Goal: Information Seeking & Learning: Learn about a topic

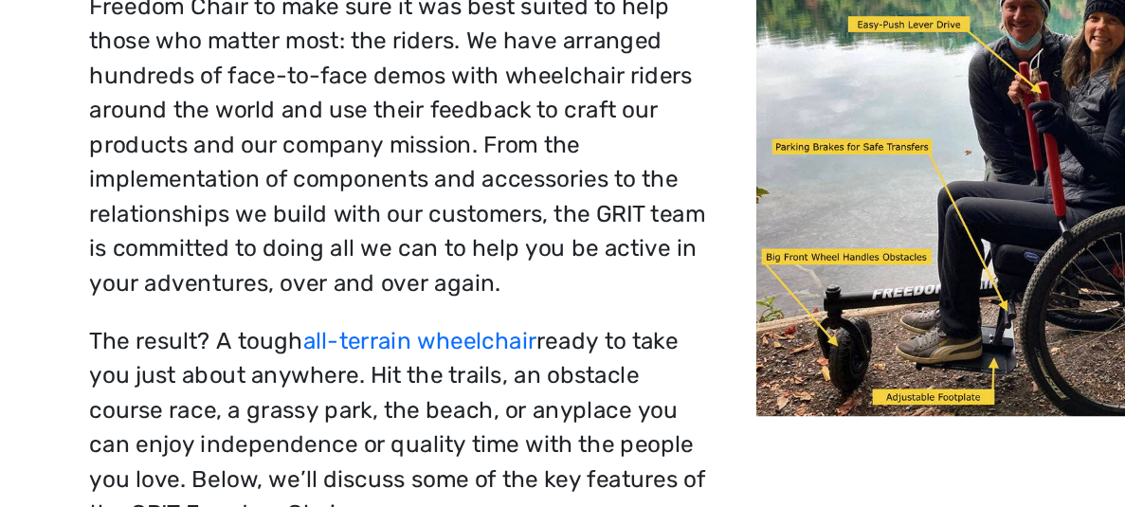
scroll to position [164, 0]
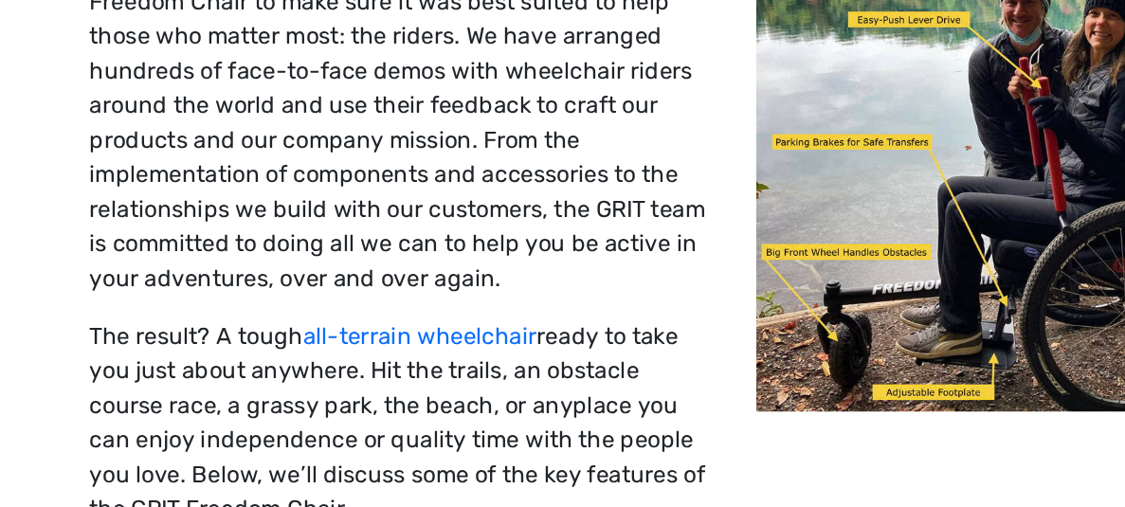
click at [446, 362] on p "GRIT spent years prototyping the design of the GRIT Freedom Chair to make sure …" at bounding box center [344, 255] width 410 height 228
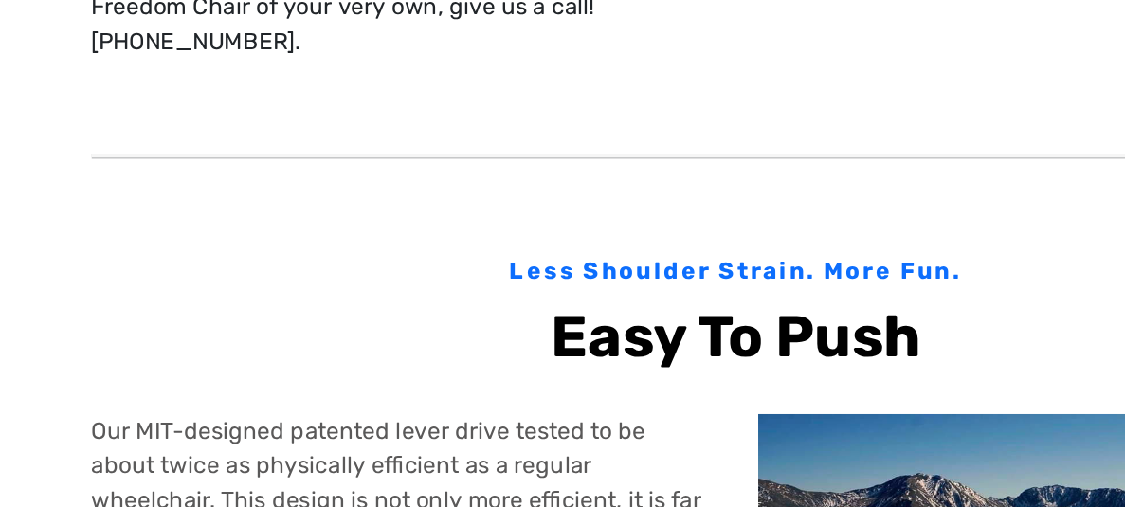
scroll to position [607, 0]
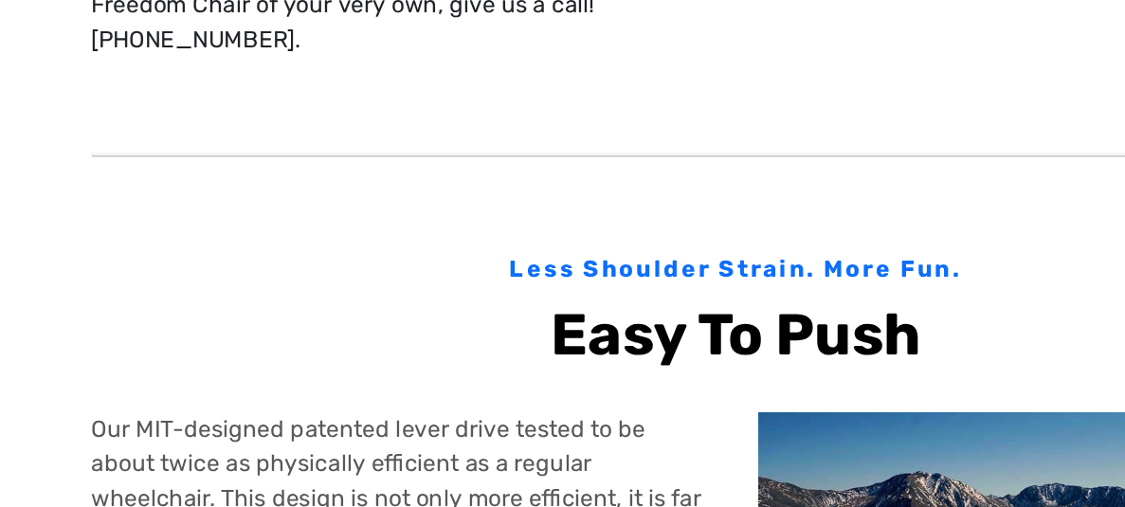
click at [647, 353] on b "Easy To Push" at bounding box center [563, 366] width 244 height 45
click at [651, 350] on b "Easy To Push" at bounding box center [563, 366] width 244 height 45
click at [636, 341] on div "Easy To Push" at bounding box center [563, 367] width 848 height 64
click at [630, 327] on div "Less Shoulder Strain. More Fun." at bounding box center [563, 323] width 848 height 23
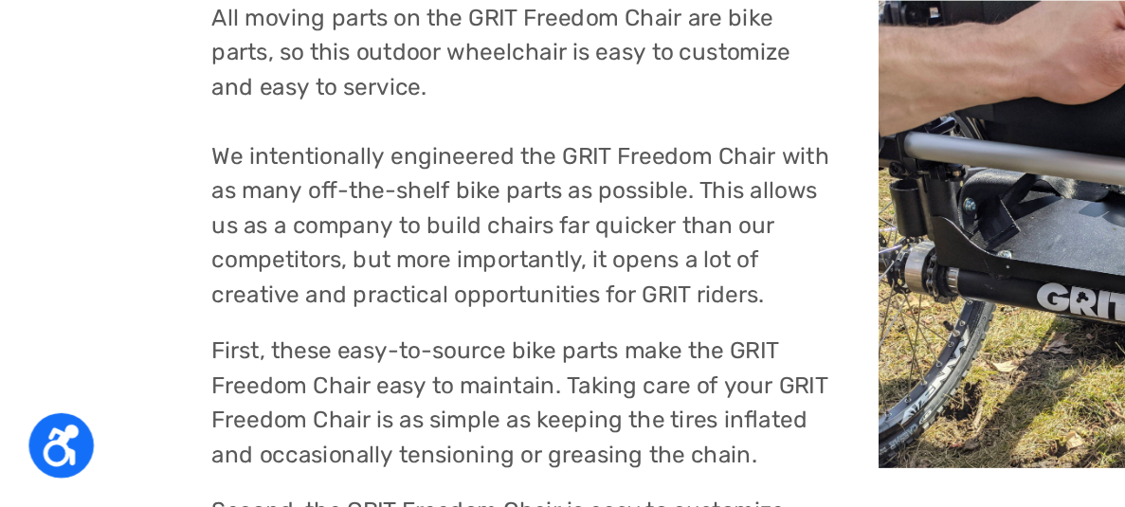
scroll to position [2609, 0]
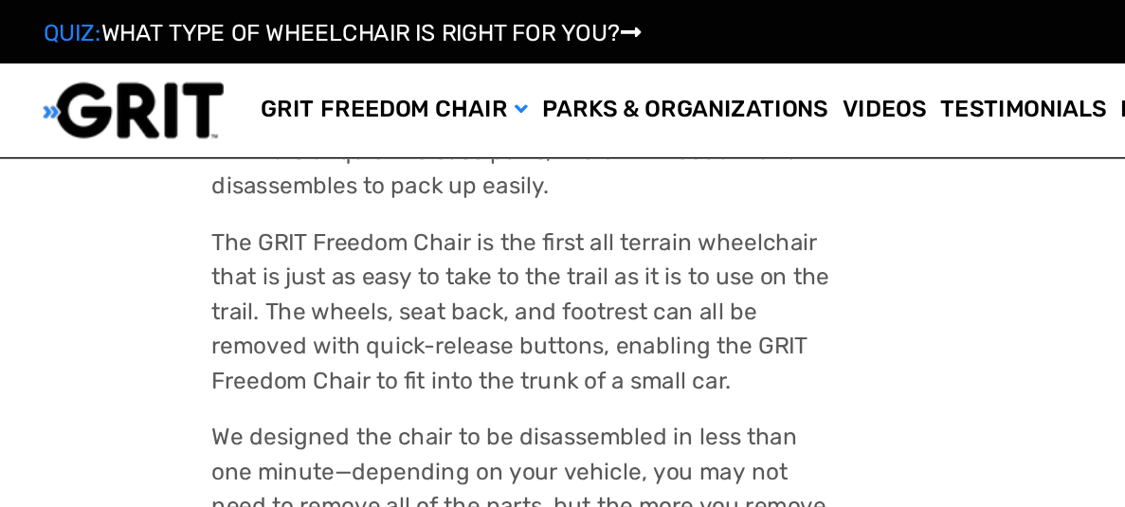
scroll to position [1993, 0]
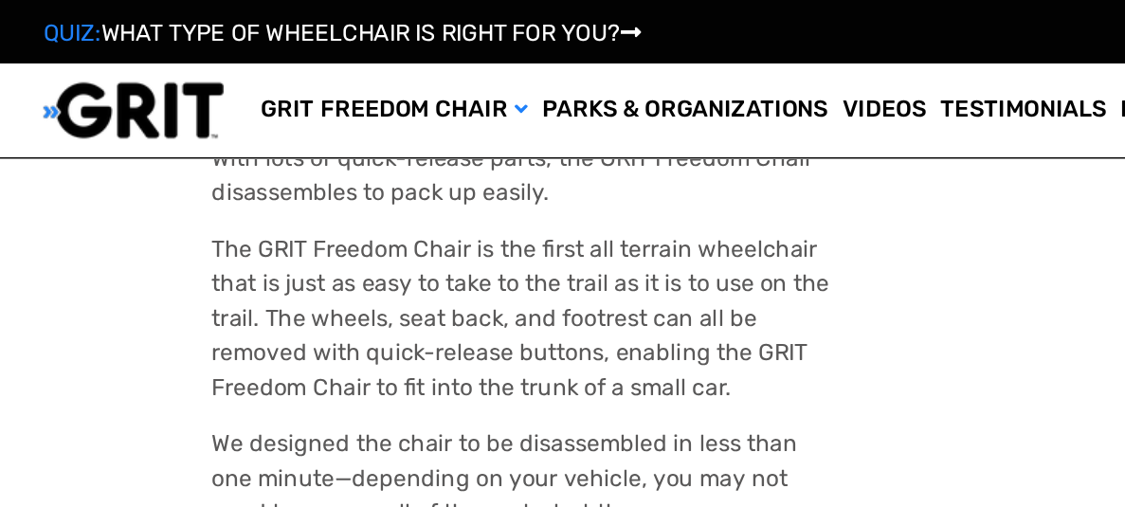
click at [661, 74] on div "Easy To Transport" at bounding box center [563, 42] width 848 height 64
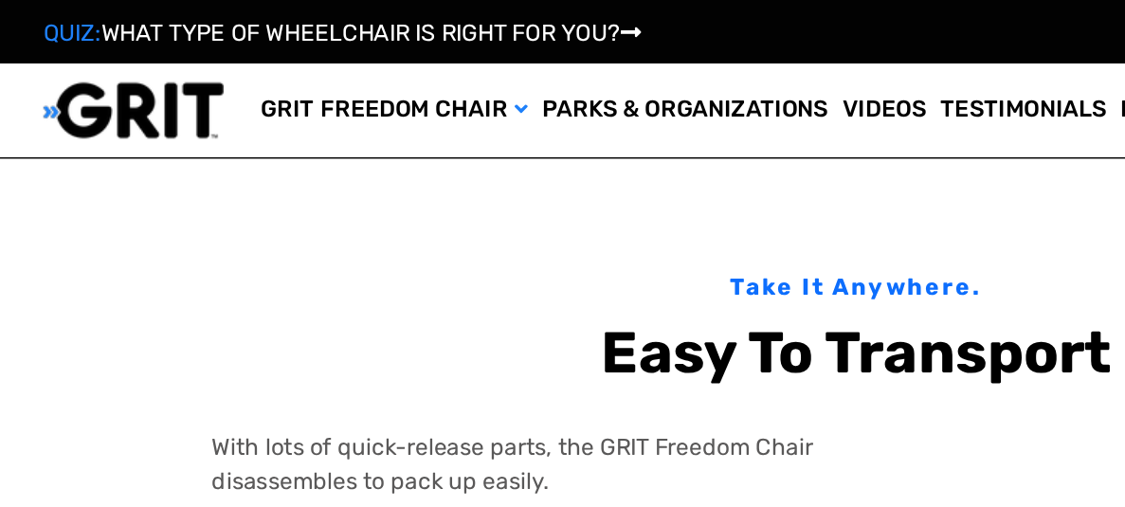
click at [655, 177] on div at bounding box center [563, 129] width 848 height 95
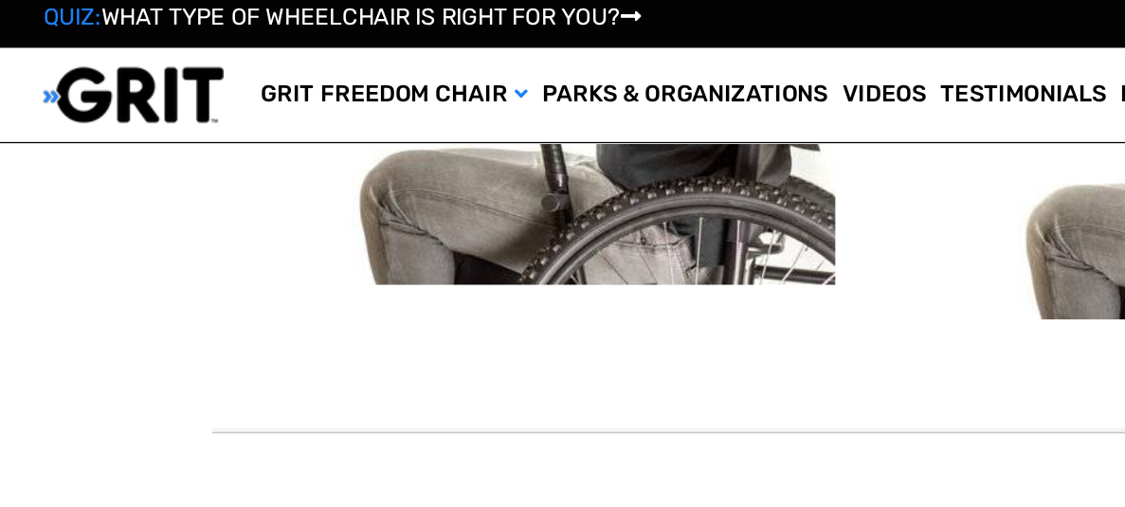
scroll to position [1576, 0]
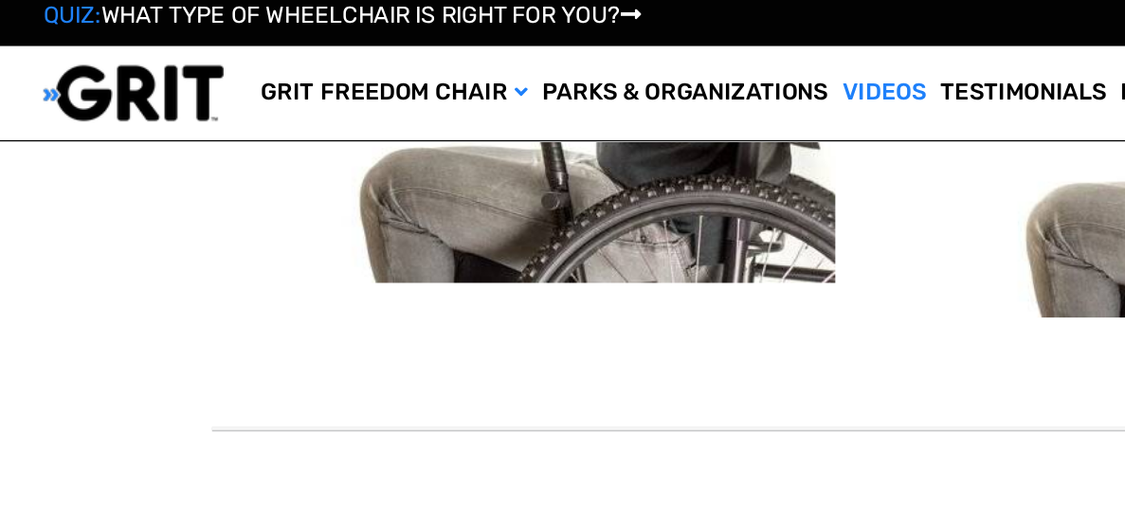
click at [577, 72] on link "Videos" at bounding box center [581, 73] width 64 height 62
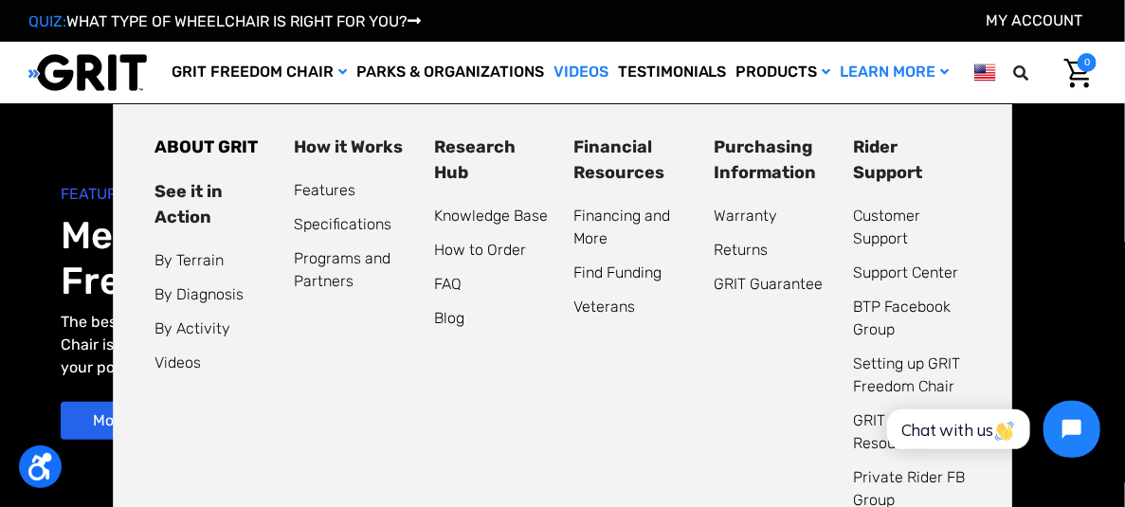
click at [885, 68] on link "Learn More" at bounding box center [895, 73] width 119 height 62
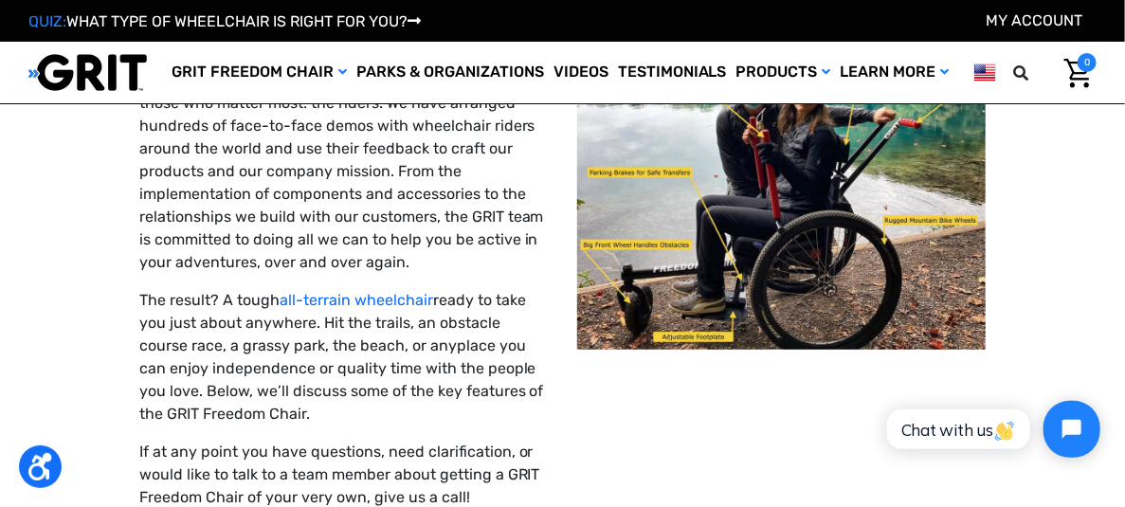
scroll to position [263, 0]
